Goal: Information Seeking & Learning: Understand process/instructions

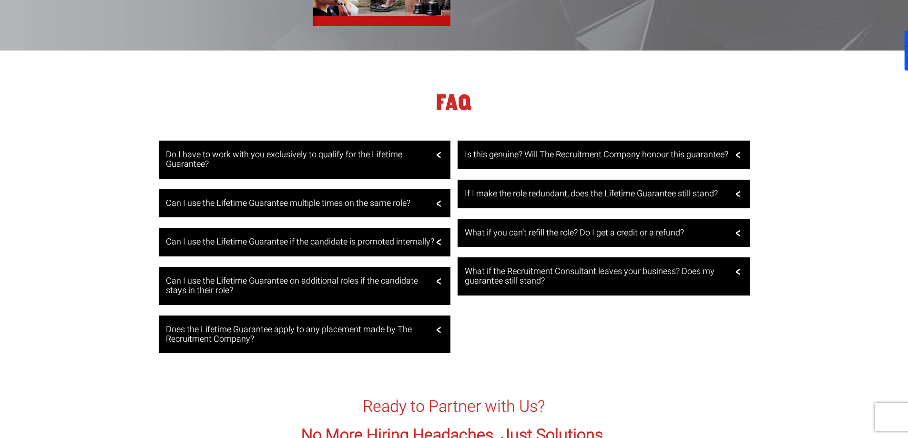
scroll to position [1907, 0]
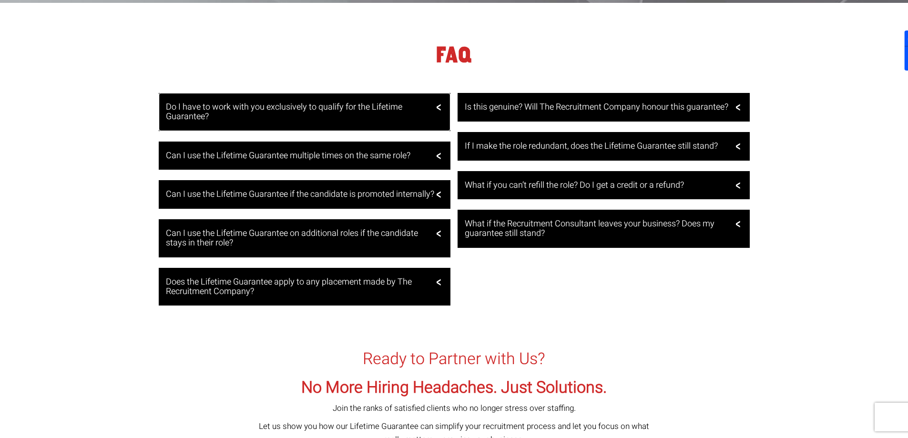
click at [430, 112] on h3 "Do I have to work with you exclusively to qualify for the Lifetime Guarantee?" at bounding box center [304, 111] width 276 height 19
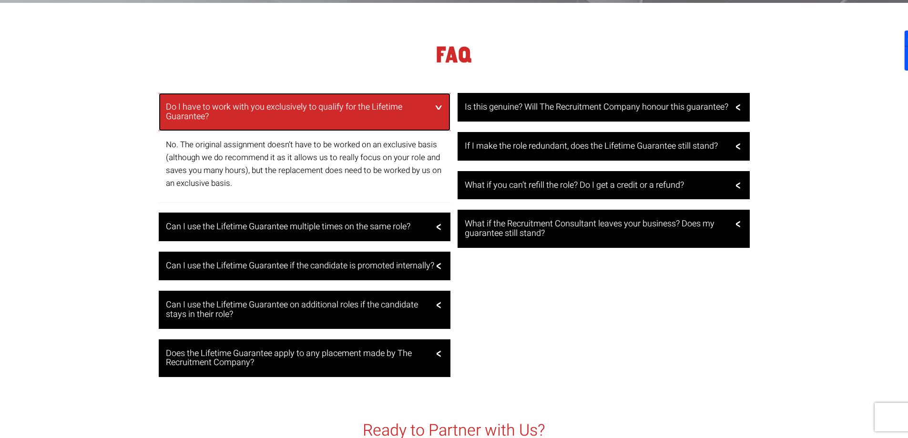
click at [430, 111] on h3 "Do I have to work with you exclusively to qualify for the Lifetime Guarantee?" at bounding box center [304, 111] width 276 height 19
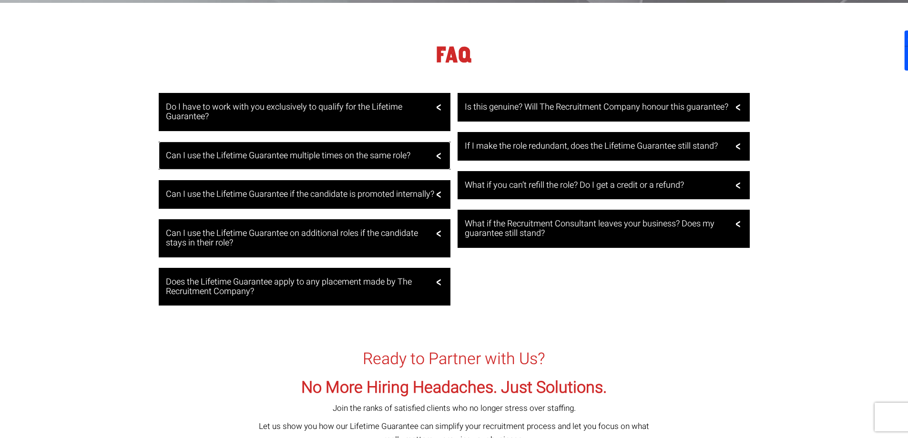
click at [426, 152] on div "Can I use the Lifetime Guarantee multiple times on the same role?" at bounding box center [305, 156] width 292 height 29
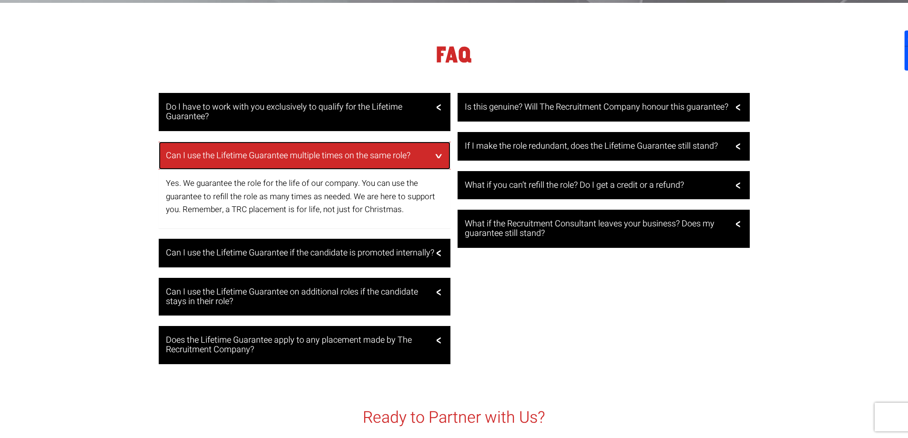
click at [423, 159] on h3 "Can I use the Lifetime Guarantee multiple times on the same role?" at bounding box center [304, 156] width 276 height 10
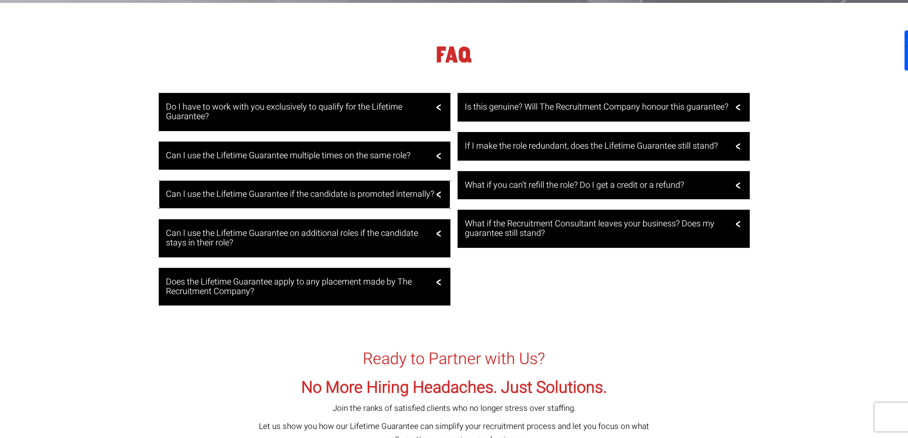
click at [422, 193] on h3 "Can I use the Lifetime Guarantee if the candidate is promoted internally?" at bounding box center [304, 195] width 276 height 10
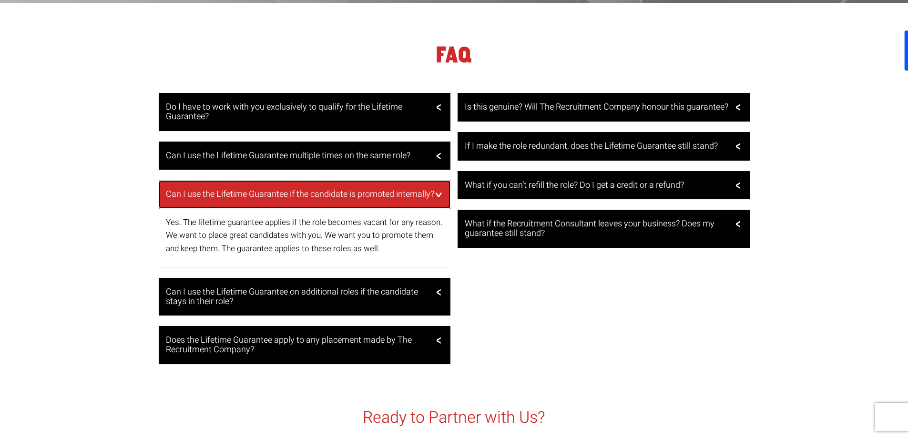
click at [429, 195] on h3 "Can I use the Lifetime Guarantee if the candidate is promoted internally?" at bounding box center [304, 195] width 276 height 10
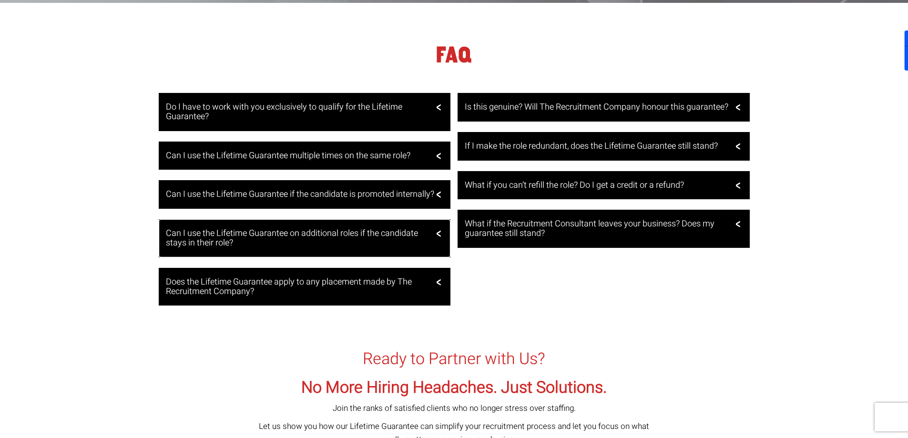
click at [424, 242] on h3 "Can I use the Lifetime Guarantee on additional roles if the candidate stays in …" at bounding box center [304, 238] width 276 height 19
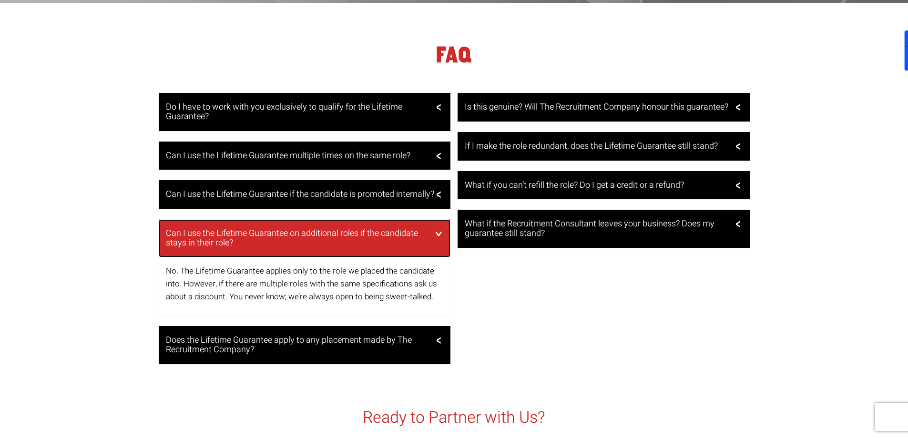
click at [421, 248] on h3 "Can I use the Lifetime Guarantee on additional roles if the candidate stays in …" at bounding box center [304, 238] width 276 height 19
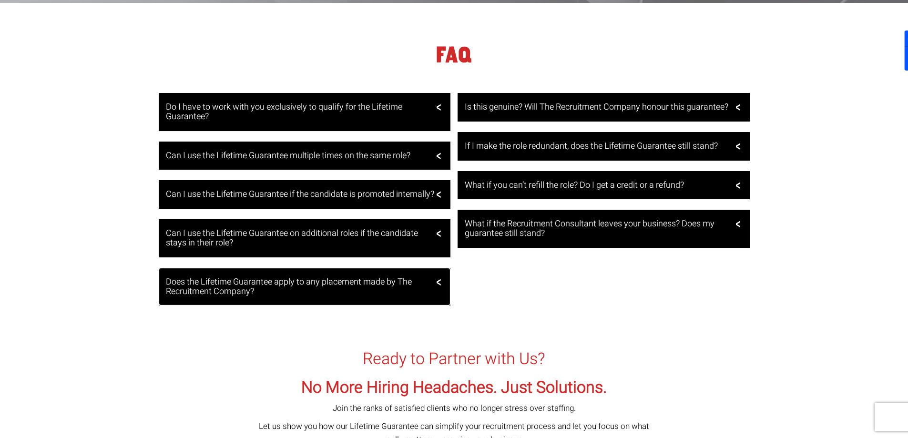
click at [432, 291] on h3 "Does the Lifetime Guarantee apply to any placement made by The Recruitment Comp…" at bounding box center [304, 286] width 276 height 19
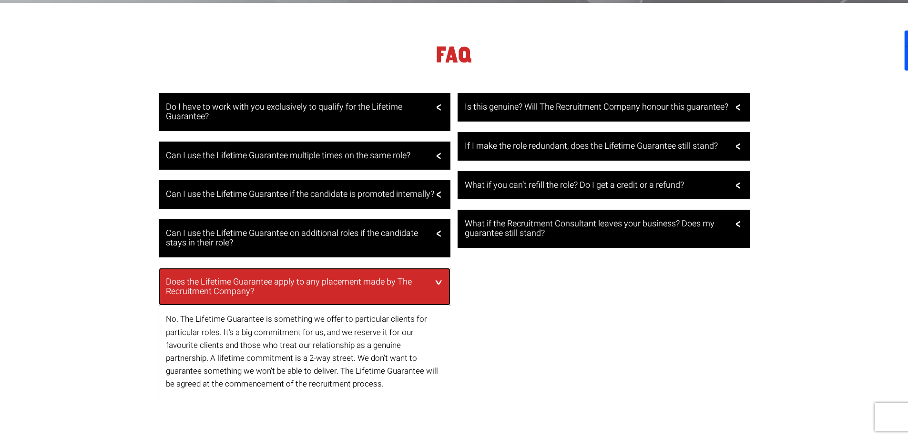
click at [438, 296] on h3 "Does the Lifetime Guarantee apply to any placement made by The Recruitment Comp…" at bounding box center [304, 286] width 276 height 19
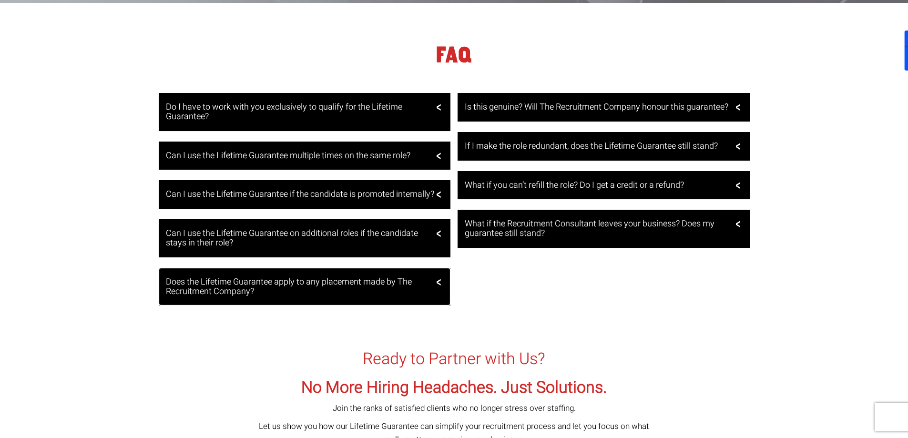
scroll to position [1859, 0]
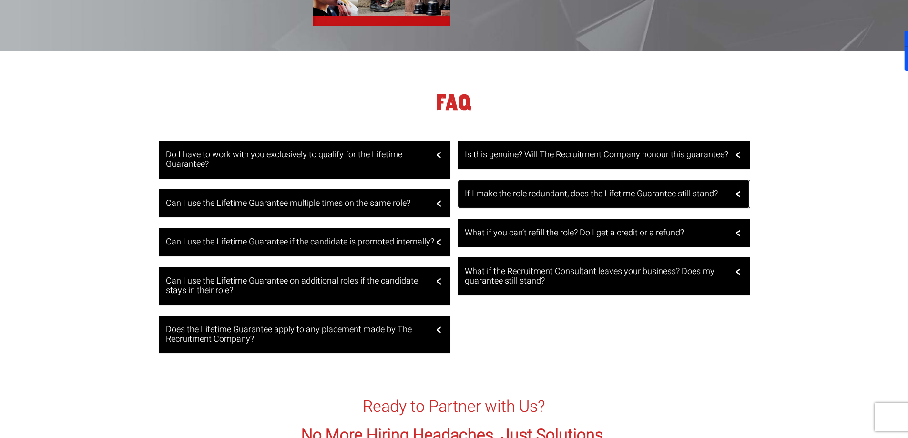
click at [725, 198] on h3 "If I make the role redundant, does the Lifetime Guarantee still stand?" at bounding box center [603, 194] width 276 height 10
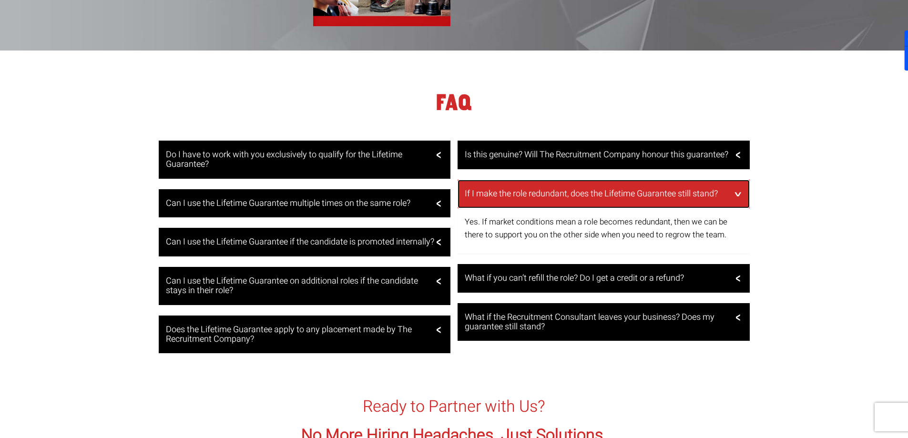
click at [725, 196] on h3 "If I make the role redundant, does the Lifetime Guarantee still stand?" at bounding box center [603, 194] width 276 height 10
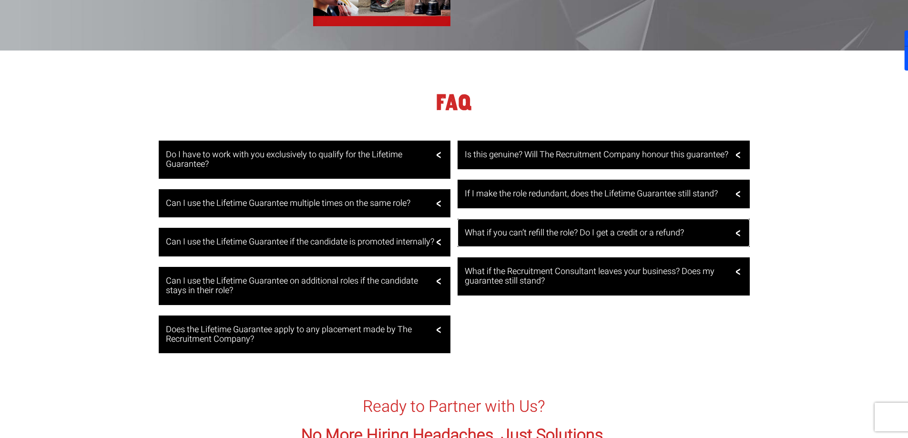
click at [723, 237] on h3 "What if you can’t refill the role? Do I get a credit or a refund?" at bounding box center [603, 233] width 276 height 10
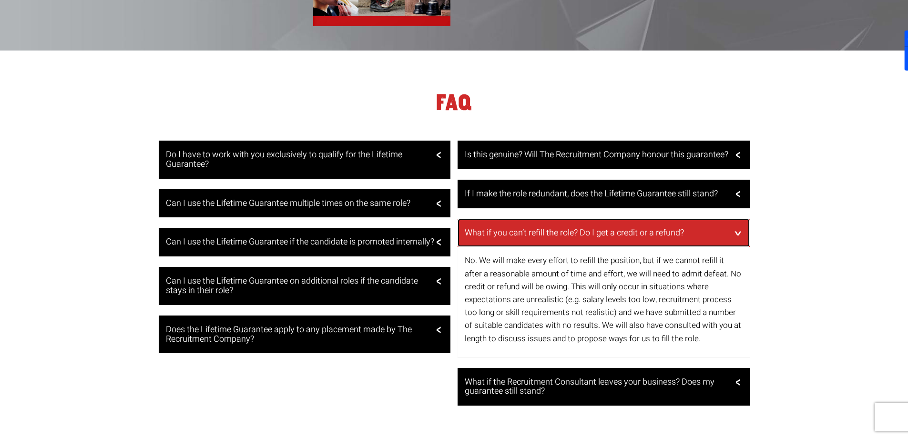
click at [723, 237] on h3 "What if you can’t refill the role? Do I get a credit or a refund?" at bounding box center [603, 233] width 276 height 10
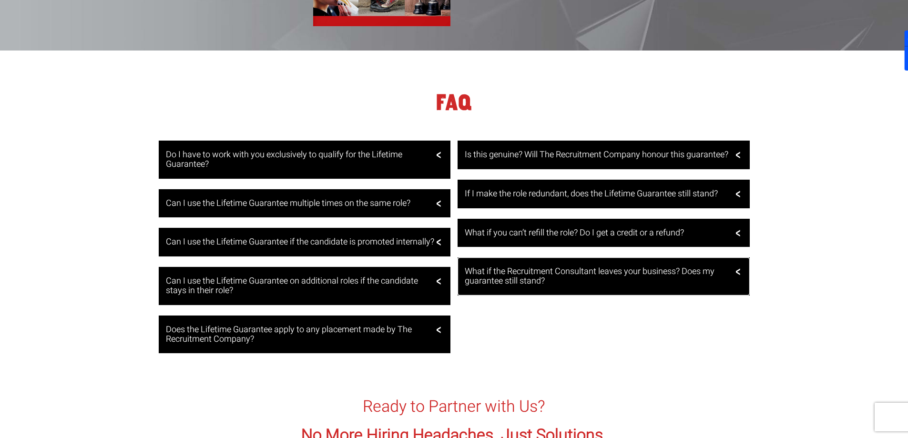
click at [733, 266] on div "What if the Recruitment Consultant leaves your business? Does my guarantee stil…" at bounding box center [604, 276] width 292 height 38
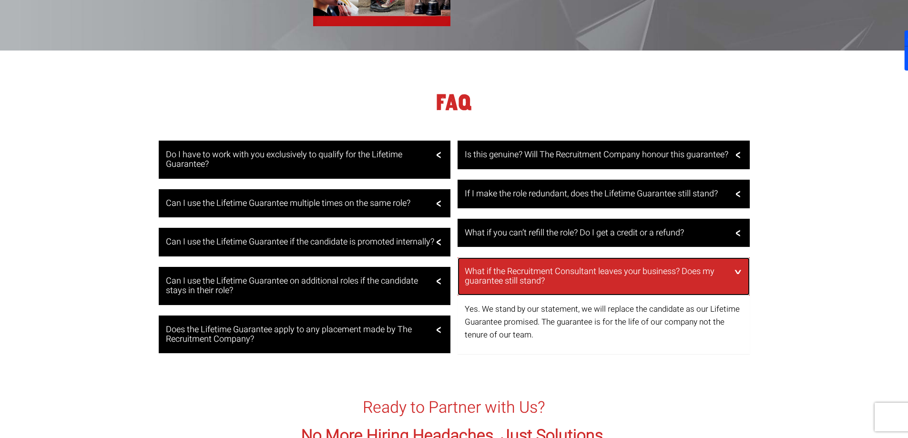
click at [735, 272] on h3 "What if the Recruitment Consultant leaves your business? Does my guarantee stil…" at bounding box center [603, 276] width 276 height 19
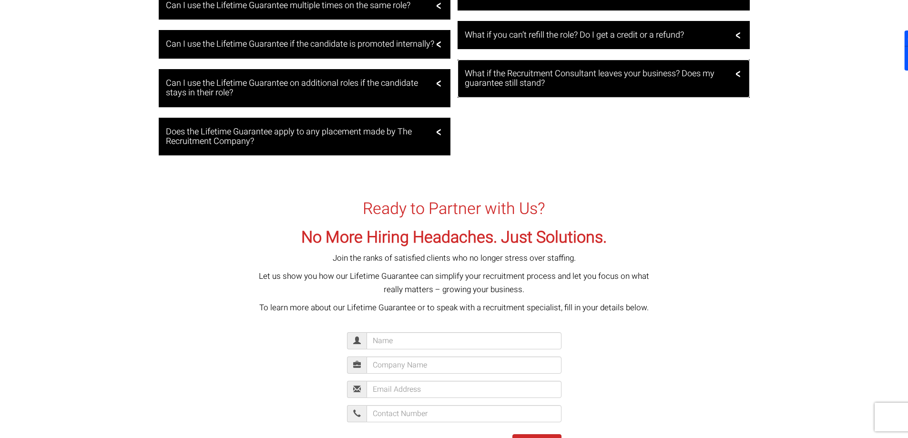
scroll to position [1900, 0]
